Goal: Transaction & Acquisition: Book appointment/travel/reservation

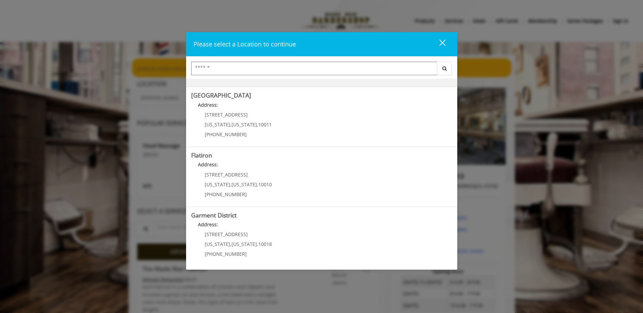
scroll to position [112, 0]
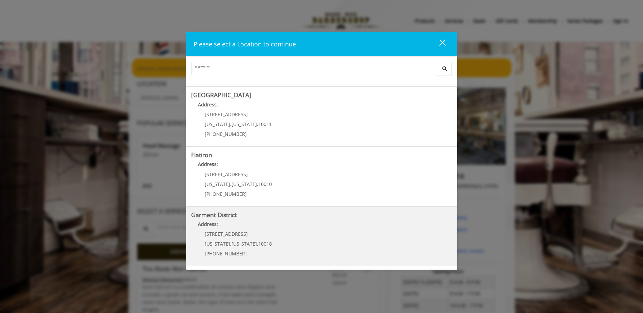
click at [231, 237] on span "[STREET_ADDRESS]" at bounding box center [226, 234] width 43 height 6
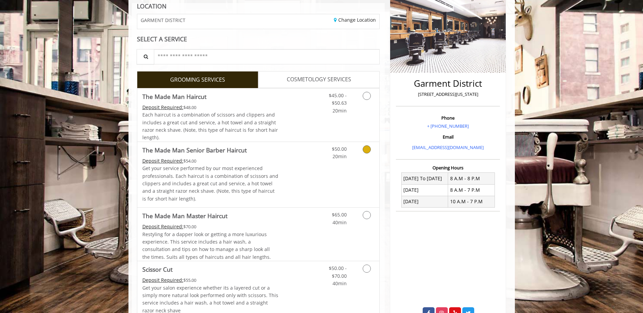
scroll to position [136, 0]
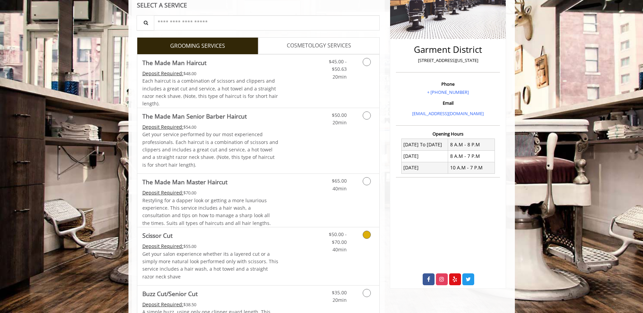
click at [363, 240] on link "Grooming services" at bounding box center [365, 241] width 17 height 26
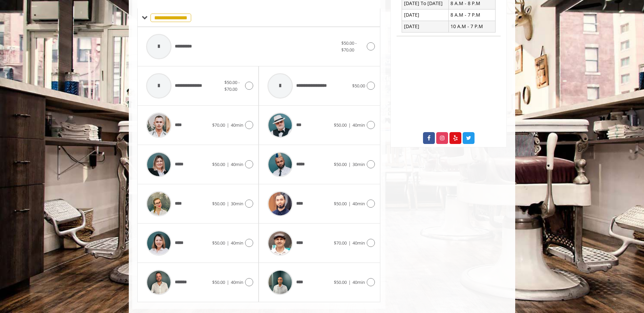
scroll to position [290, 0]
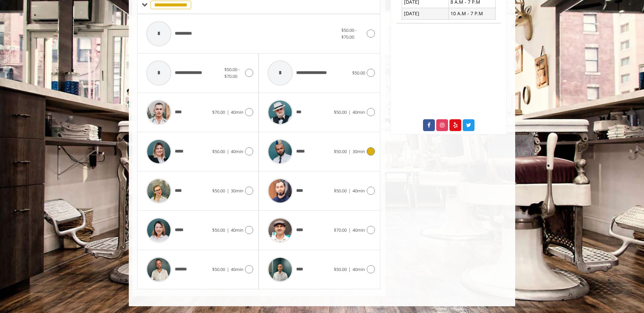
click at [369, 154] on icon at bounding box center [371, 152] width 8 height 8
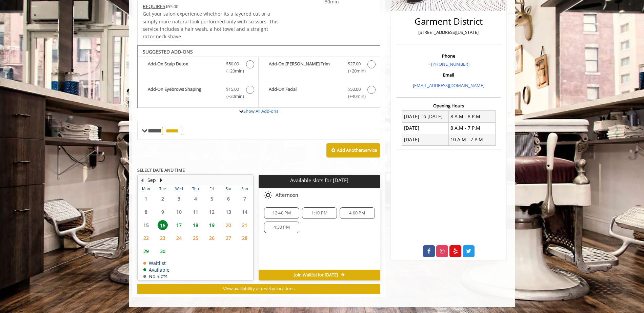
scroll to position [165, 0]
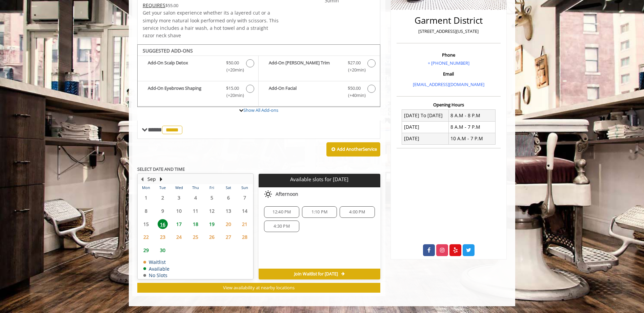
click at [181, 224] on span "17" at bounding box center [179, 224] width 10 height 10
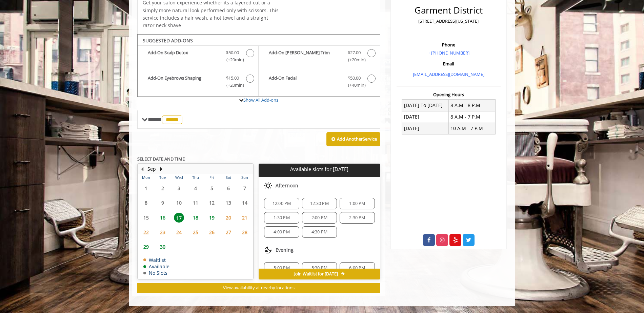
scroll to position [88, 0]
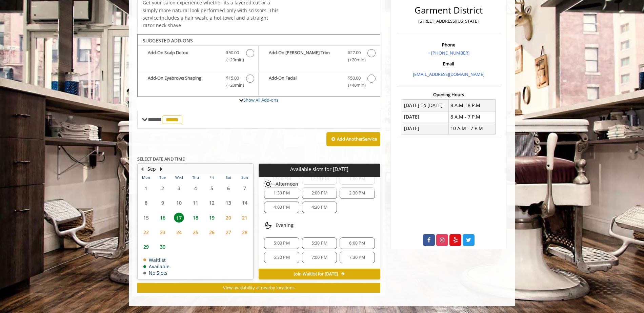
click at [317, 242] on span "5:30 PM" at bounding box center [320, 243] width 16 height 5
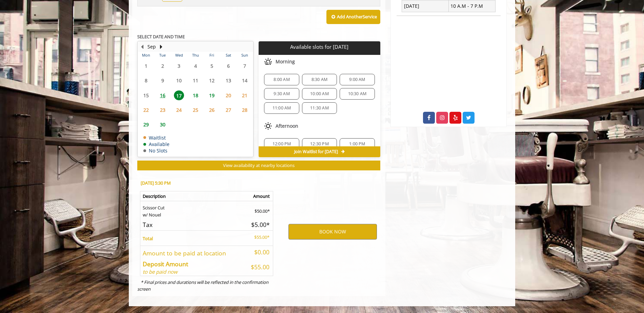
scroll to position [295, 0]
